Goal: Book appointment/travel/reservation

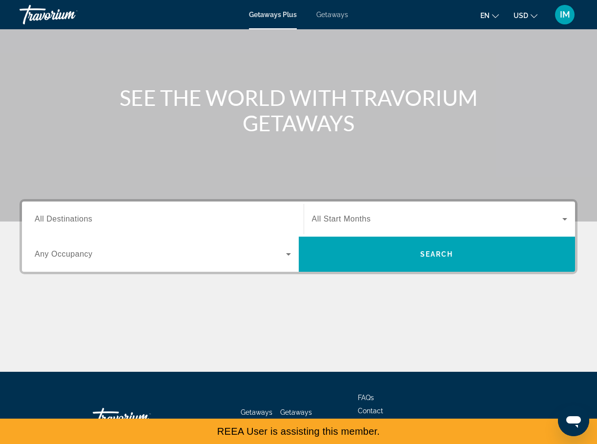
scroll to position [119, 0]
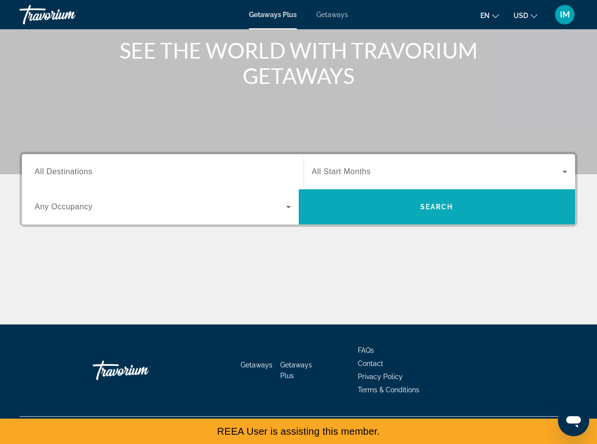
click at [374, 210] on span "Search widget" at bounding box center [437, 206] width 277 height 23
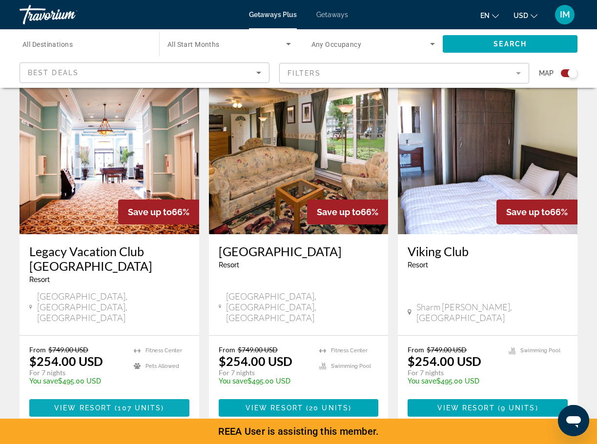
scroll to position [348, 0]
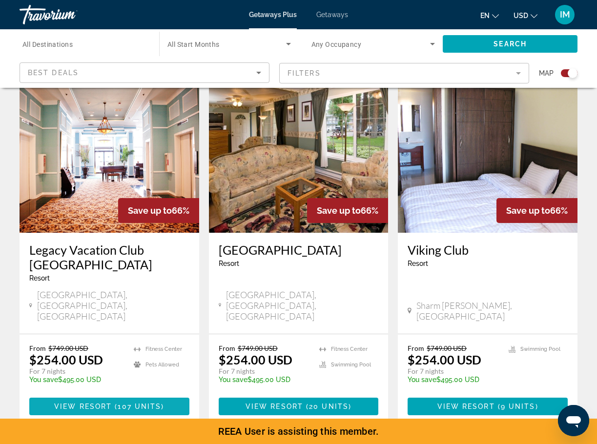
click at [140, 403] on span "107 units" at bounding box center [139, 407] width 43 height 8
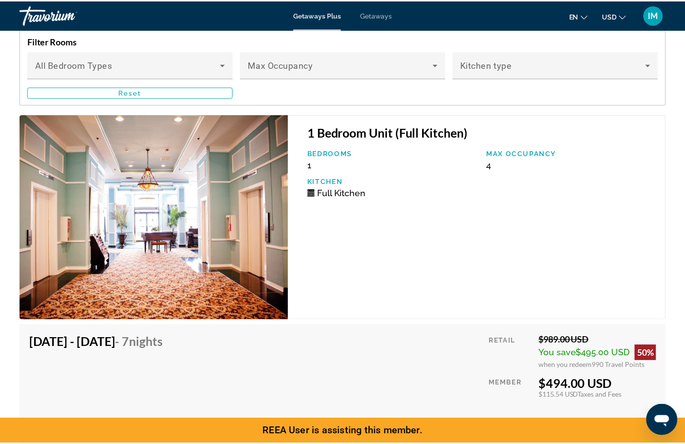
scroll to position [1942, 0]
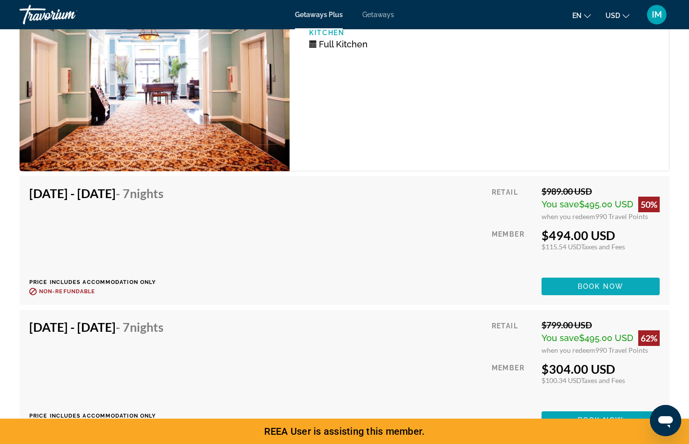
click at [591, 287] on span "Book now" at bounding box center [601, 287] width 46 height 8
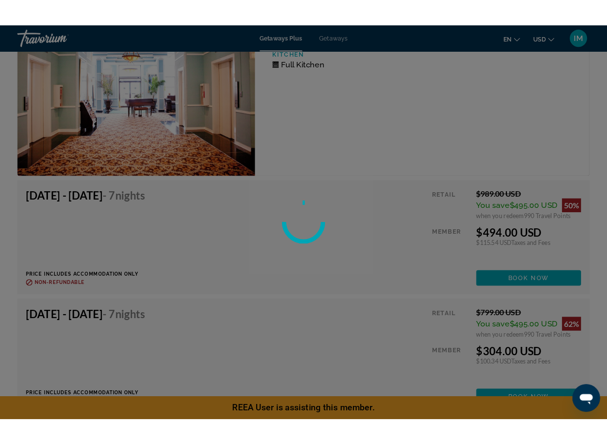
scroll to position [2124, 0]
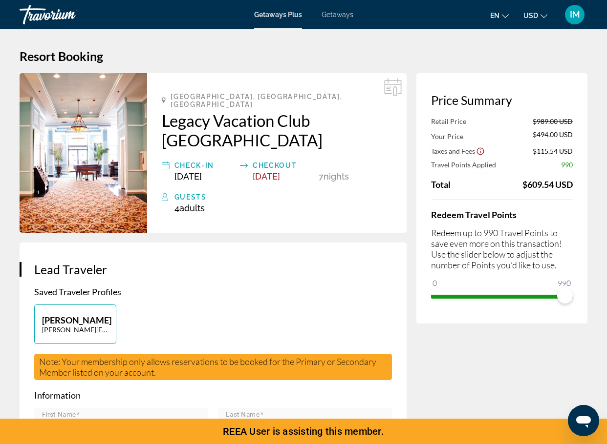
click at [432, 49] on h1 "Resort Booking" at bounding box center [304, 56] width 568 height 15
click at [439, 50] on h1 "Resort Booking" at bounding box center [304, 56] width 568 height 15
